Goal: Find specific page/section: Find specific page/section

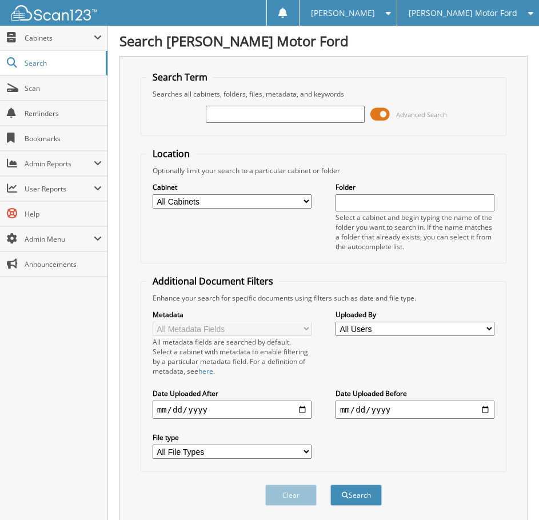
paste input "B154853"
type input "B154853"
click at [330, 484] on button "Search" at bounding box center [355, 494] width 51 height 21
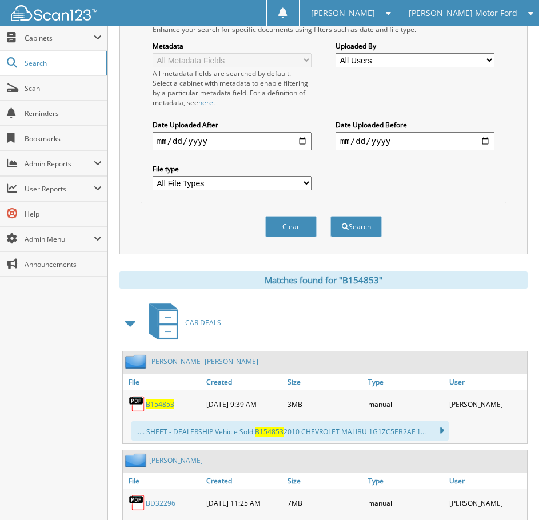
scroll to position [286, 0]
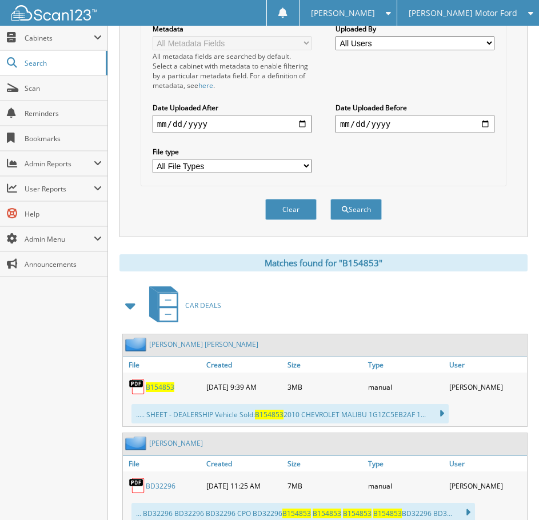
click at [154, 389] on span "B154853" at bounding box center [160, 387] width 29 height 10
click at [269, 307] on div "CAR DEALS" at bounding box center [323, 305] width 408 height 45
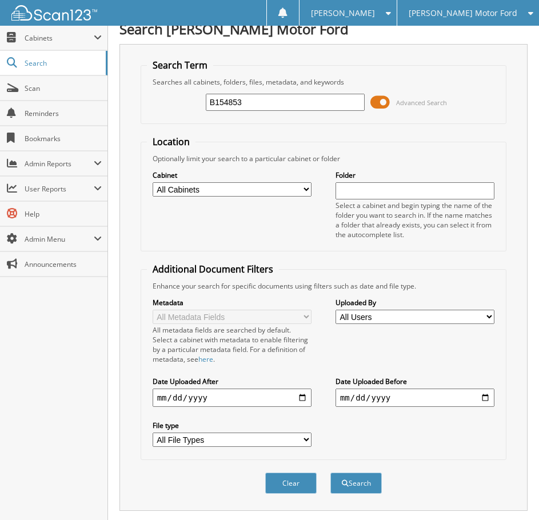
scroll to position [0, 0]
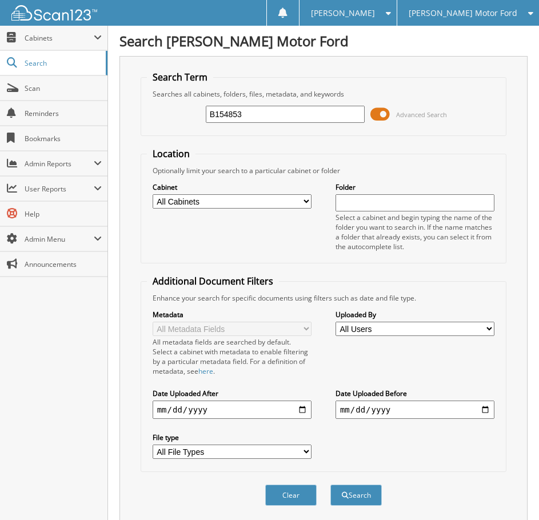
click at [220, 110] on input "B154853" at bounding box center [285, 114] width 159 height 17
paste input "NA82598"
type input "BNA82598"
click at [330, 484] on button "Search" at bounding box center [355, 494] width 51 height 21
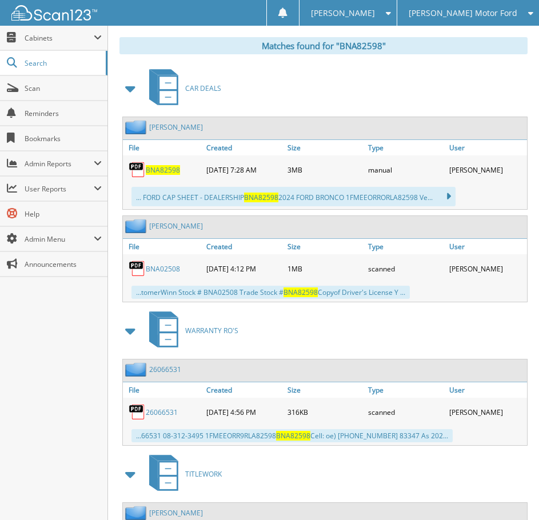
scroll to position [432, 0]
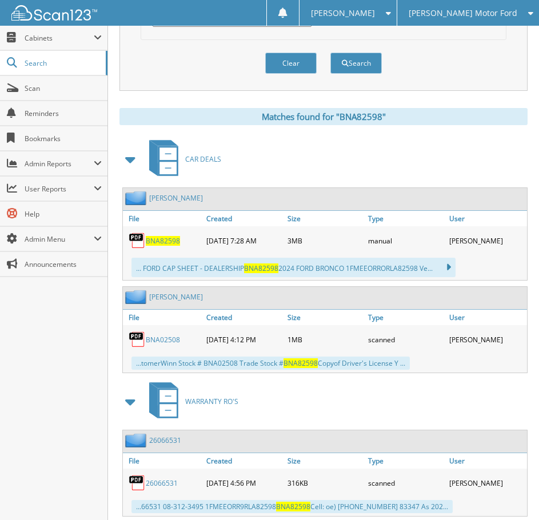
click at [154, 240] on span "BNA82598" at bounding box center [163, 241] width 34 height 10
click at [215, 76] on div "Clear Search" at bounding box center [323, 63] width 366 height 46
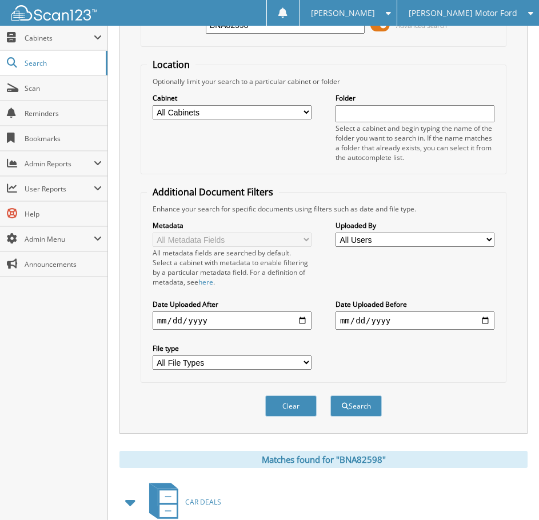
scroll to position [0, 0]
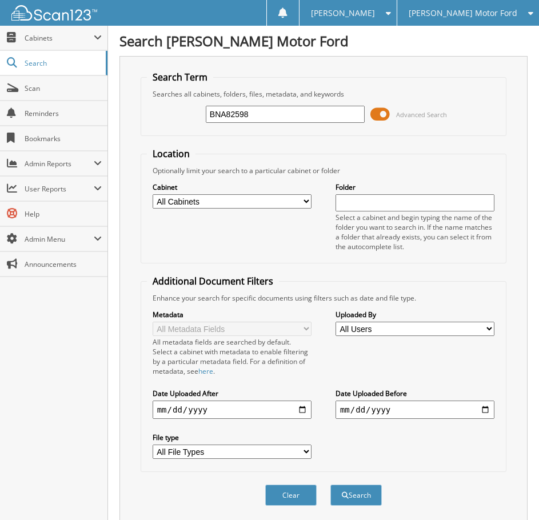
click at [476, 10] on span "[PERSON_NAME] Motor Ford" at bounding box center [462, 13] width 109 height 7
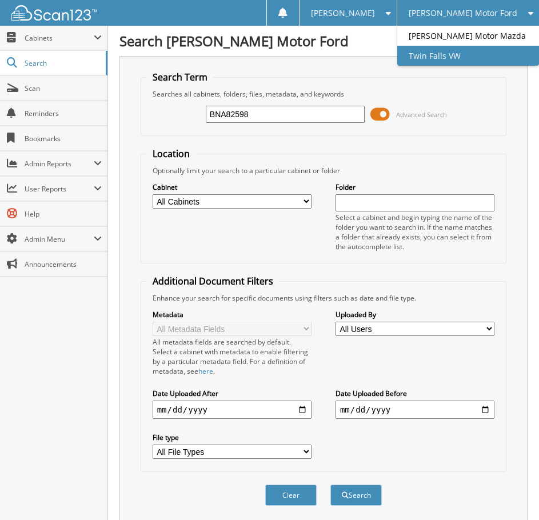
click at [447, 51] on link "Twin Falls VW" at bounding box center [468, 56] width 142 height 20
